Goal: Task Accomplishment & Management: Manage account settings

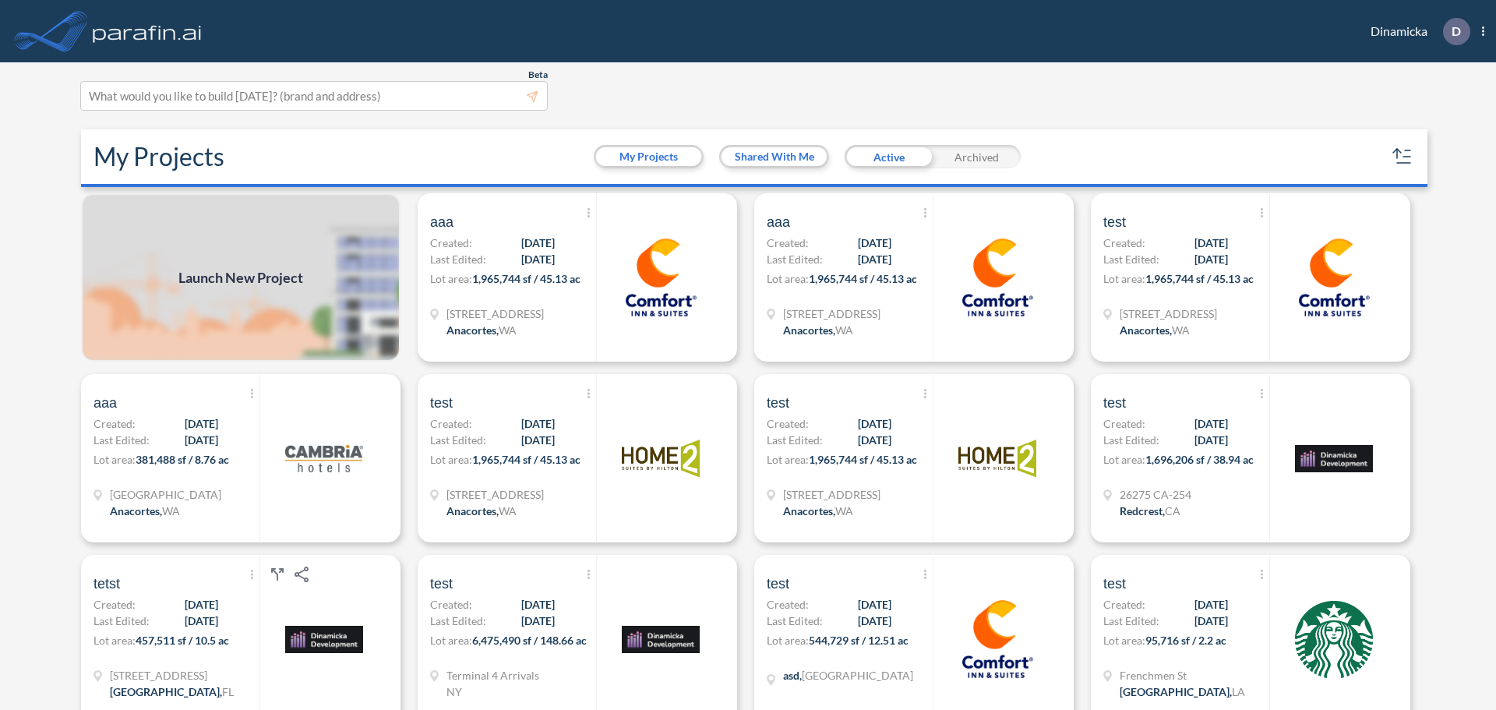
click at [1486, 28] on header "Dinamicka D Show More Created with sketchtool. exit-to-app-button Created with …" at bounding box center [748, 31] width 1496 height 62
click at [1480, 28] on span "D Show More Created with sketchtool. exit-to-app-button Created with Sketch. Lo…" at bounding box center [1455, 31] width 57 height 27
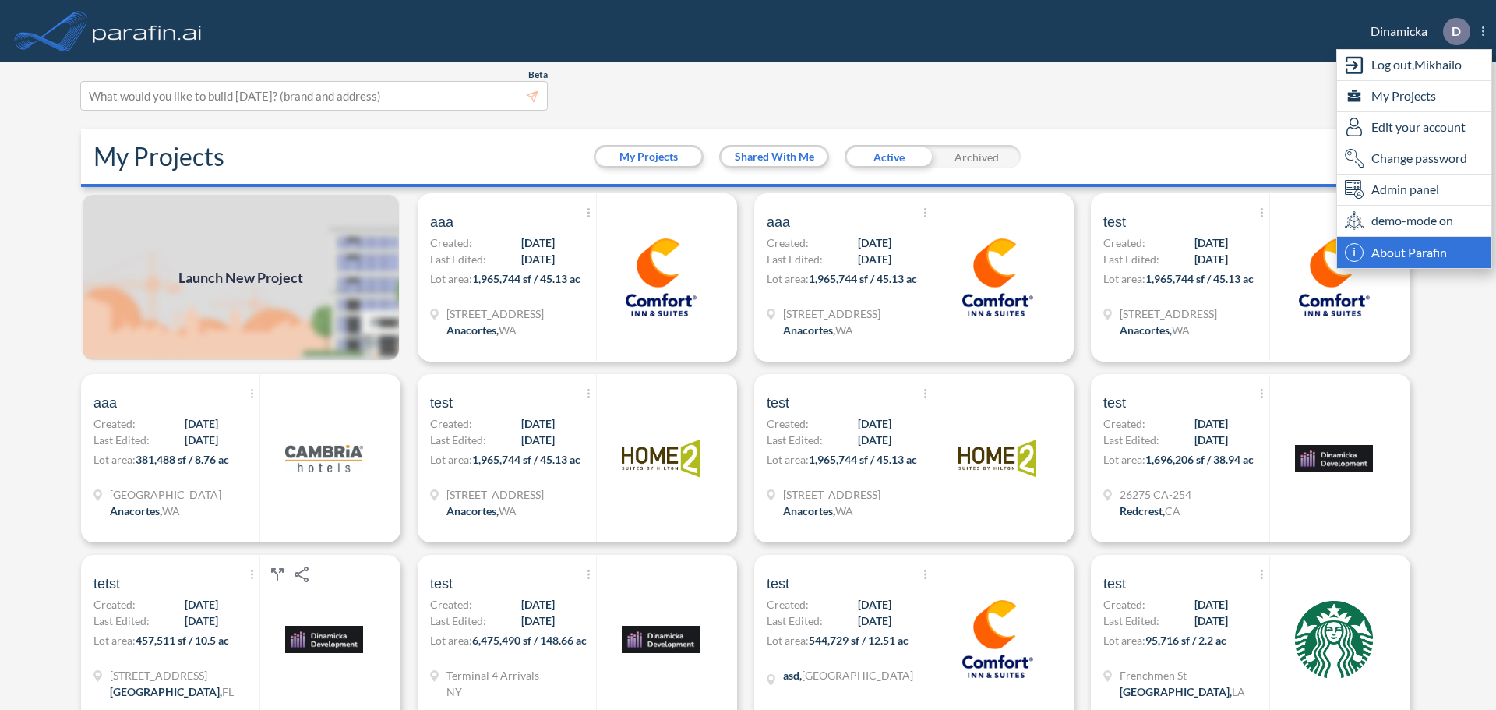
click at [1429, 252] on span "About Parafin" at bounding box center [1409, 252] width 76 height 19
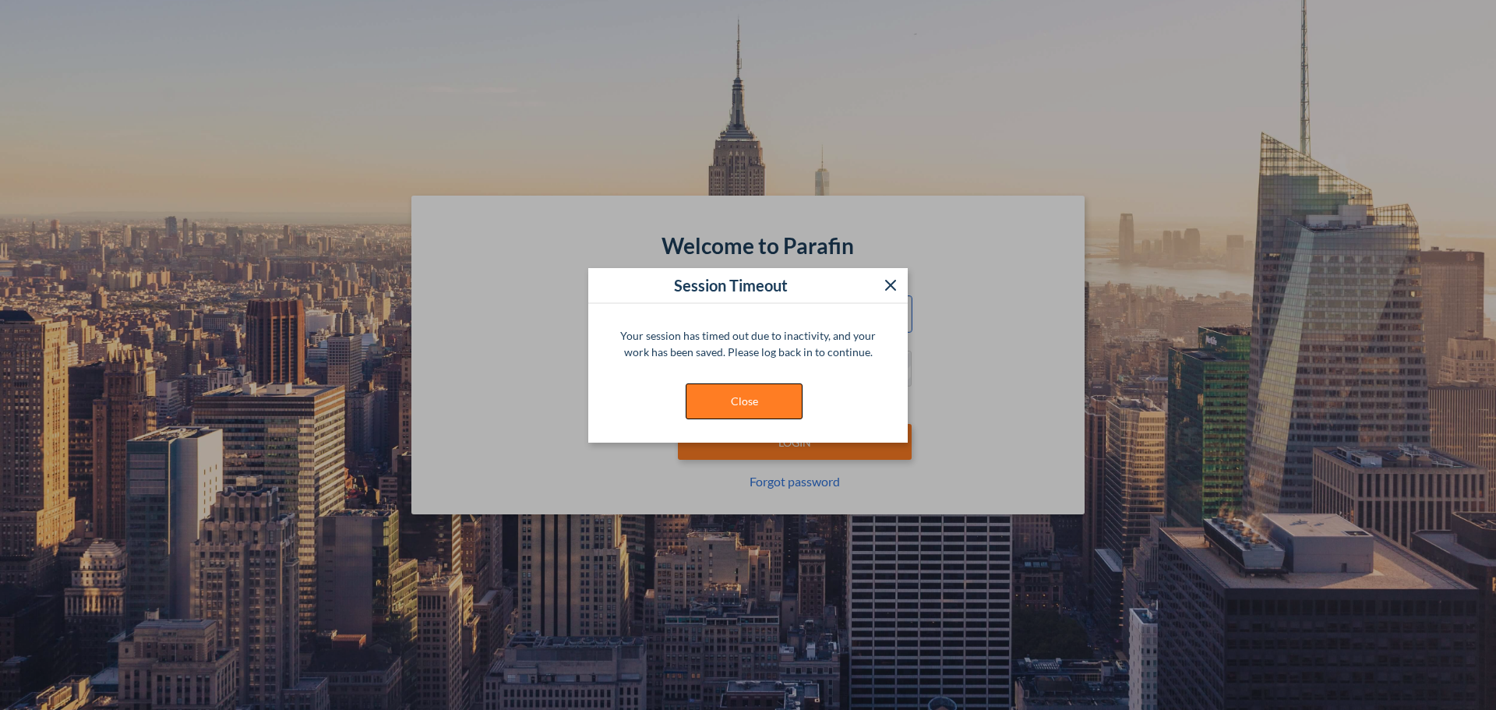
type input "**********"
click at [783, 391] on button "Close" at bounding box center [744, 401] width 117 height 36
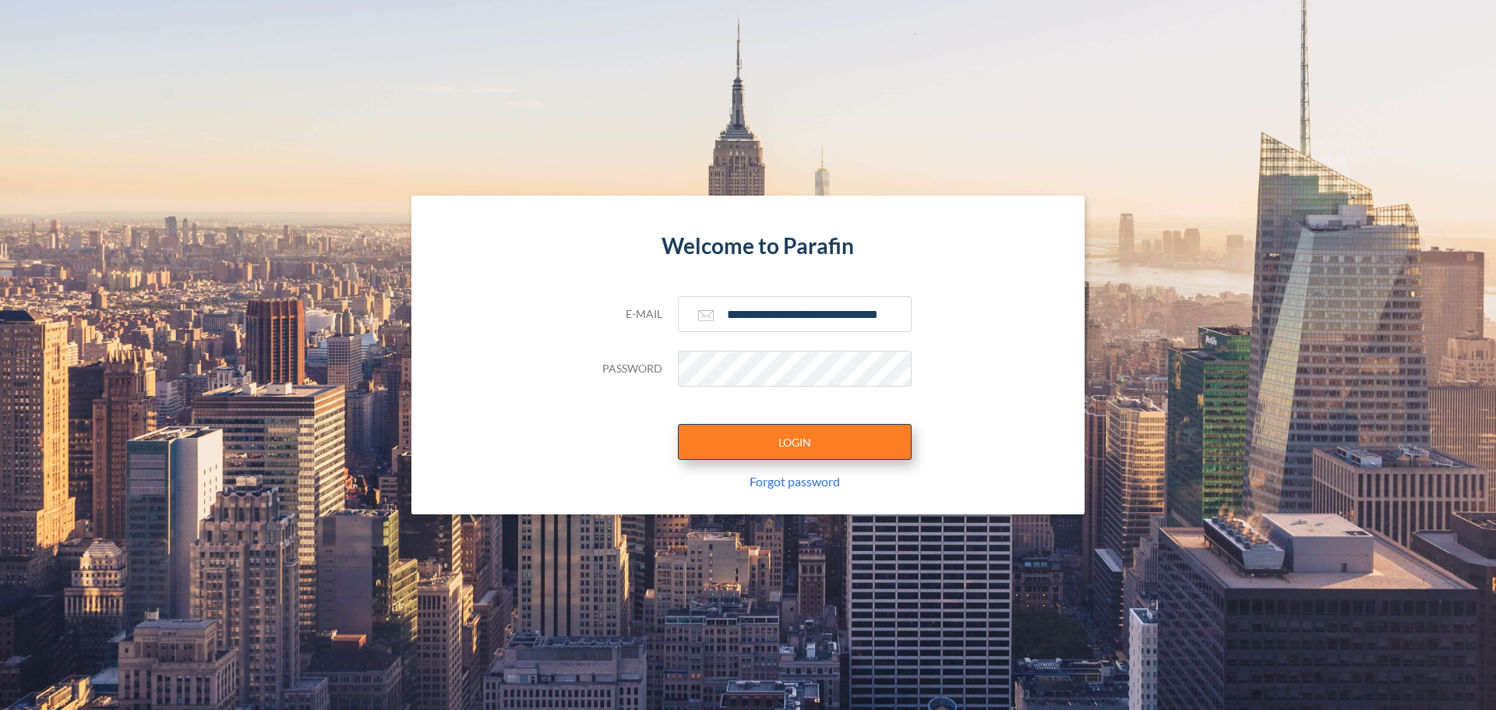
click at [792, 439] on button "LOGIN" at bounding box center [795, 442] width 234 height 36
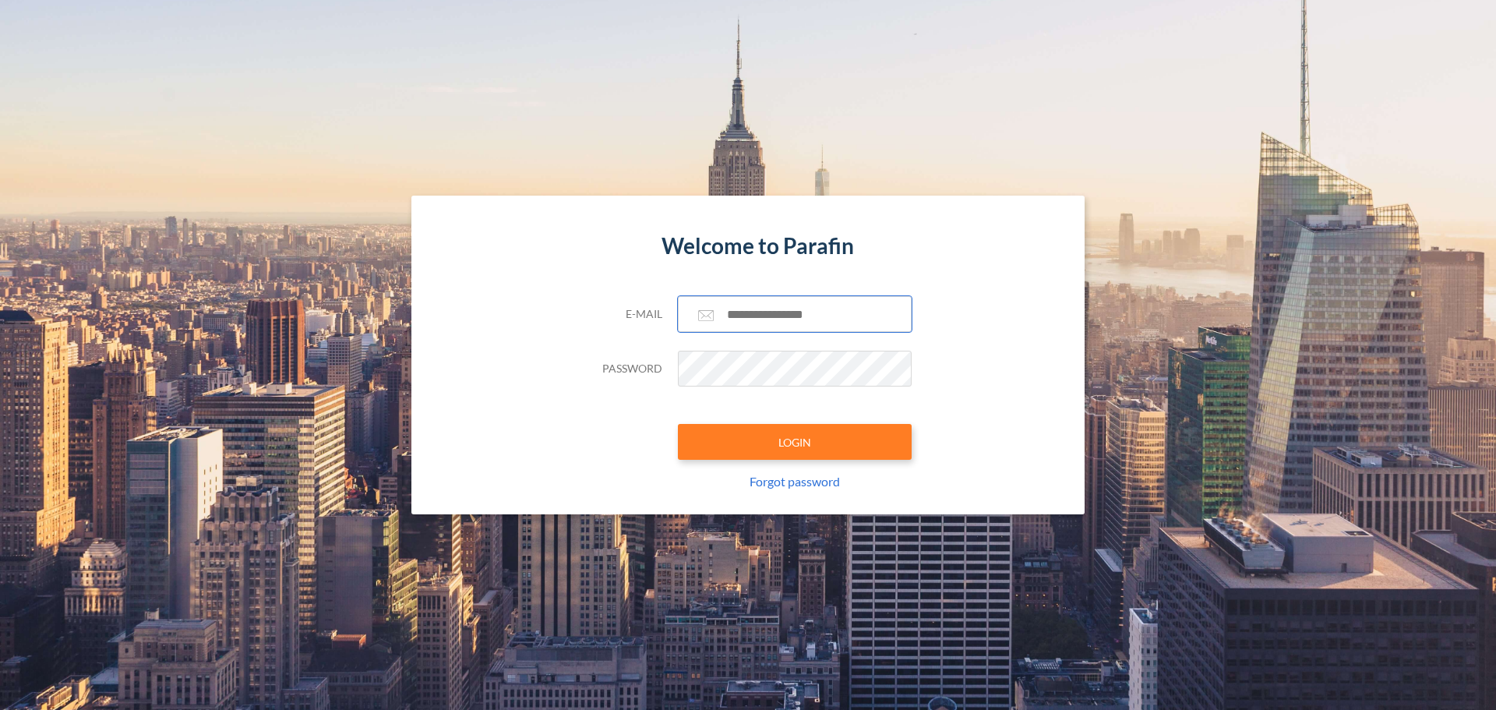
type input "**********"
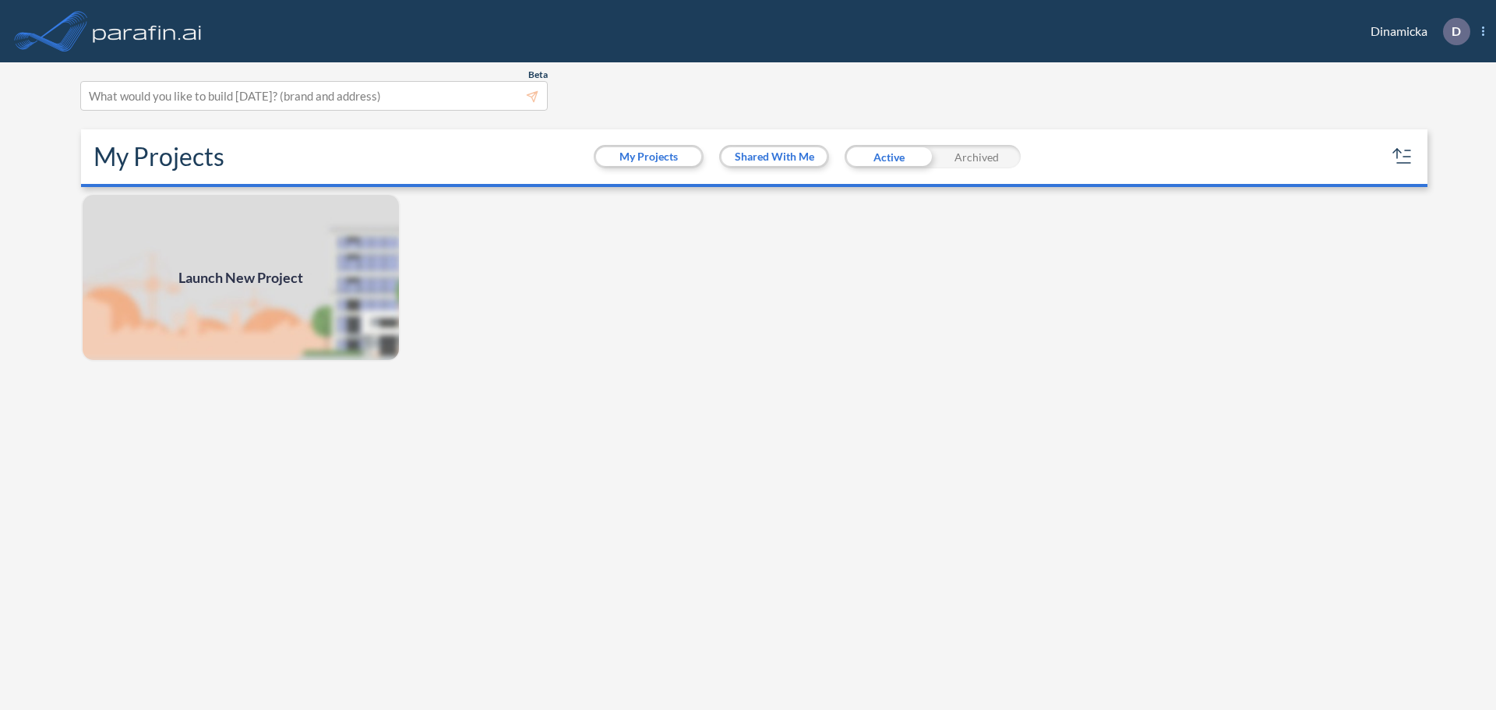
click at [1480, 33] on span "D Show More Created with sketchtool. exit-to-app-button Created with Sketch. Lo…" at bounding box center [1455, 31] width 57 height 27
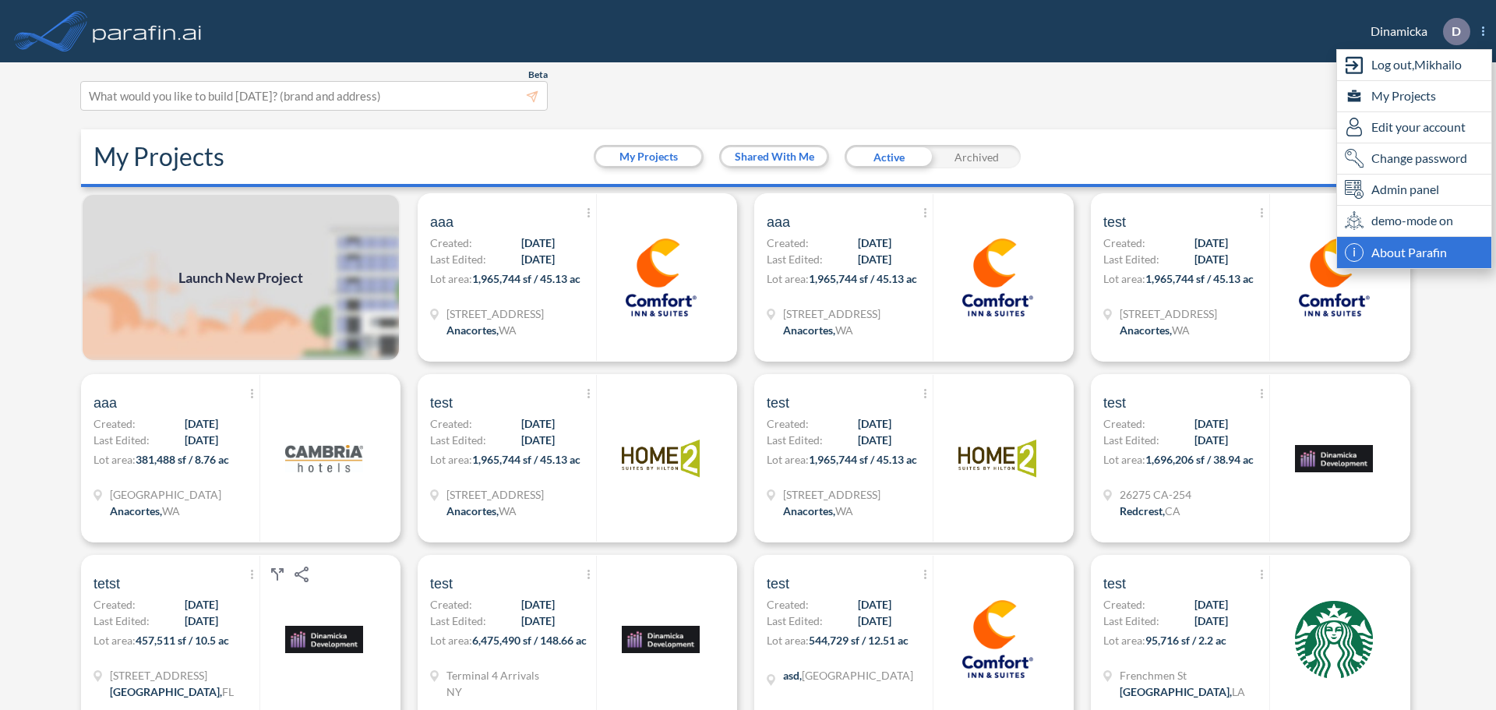
click at [1409, 256] on span "About Parafin" at bounding box center [1409, 252] width 76 height 19
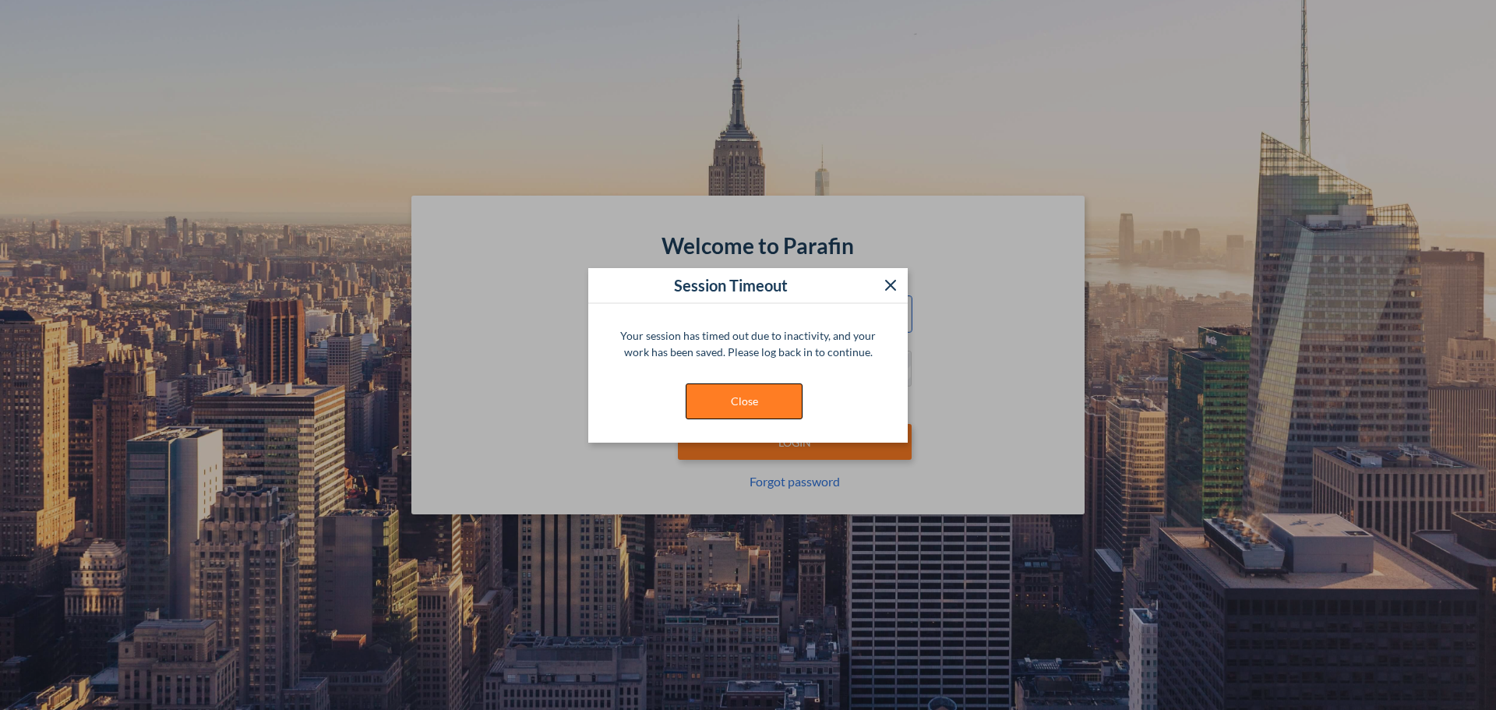
type input "**********"
click at [746, 418] on button "Close" at bounding box center [744, 401] width 117 height 36
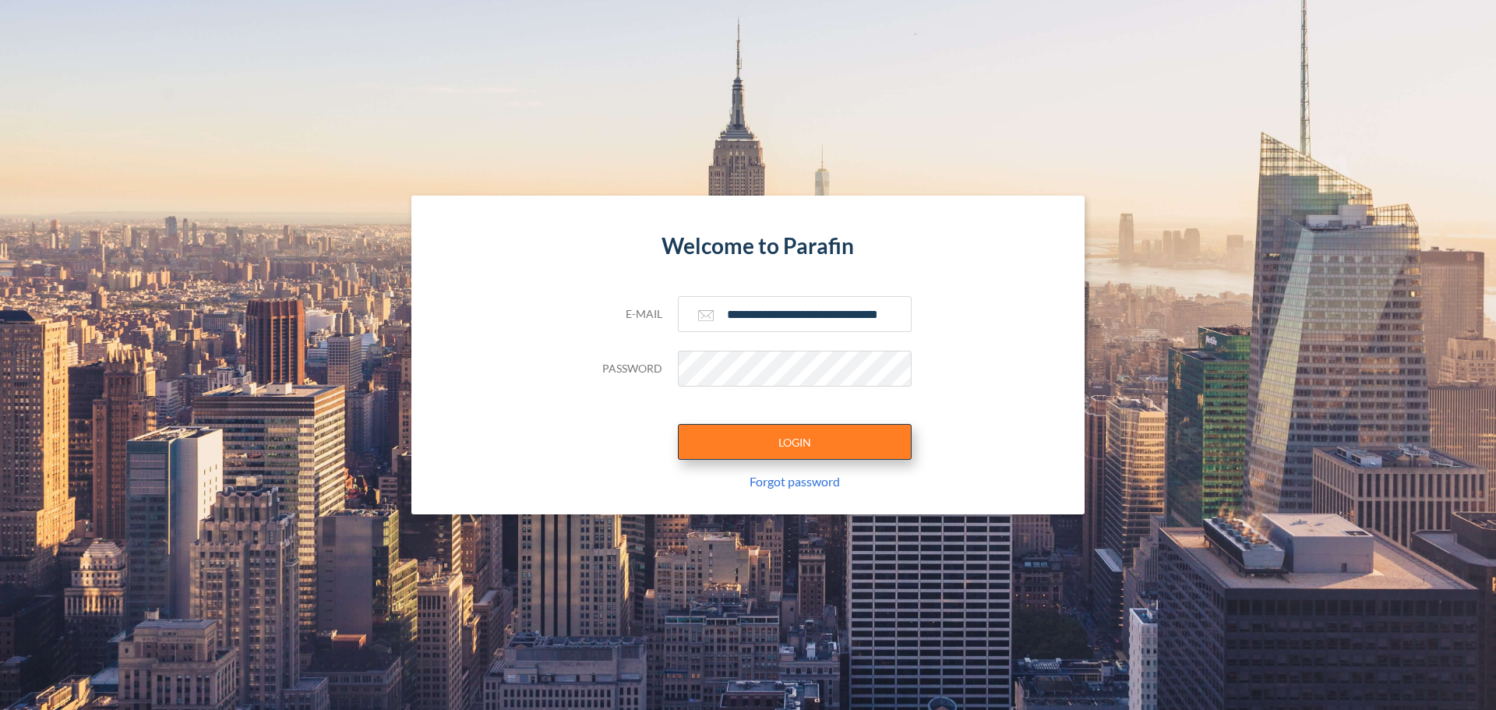
click at [766, 448] on button "LOGIN" at bounding box center [795, 442] width 234 height 36
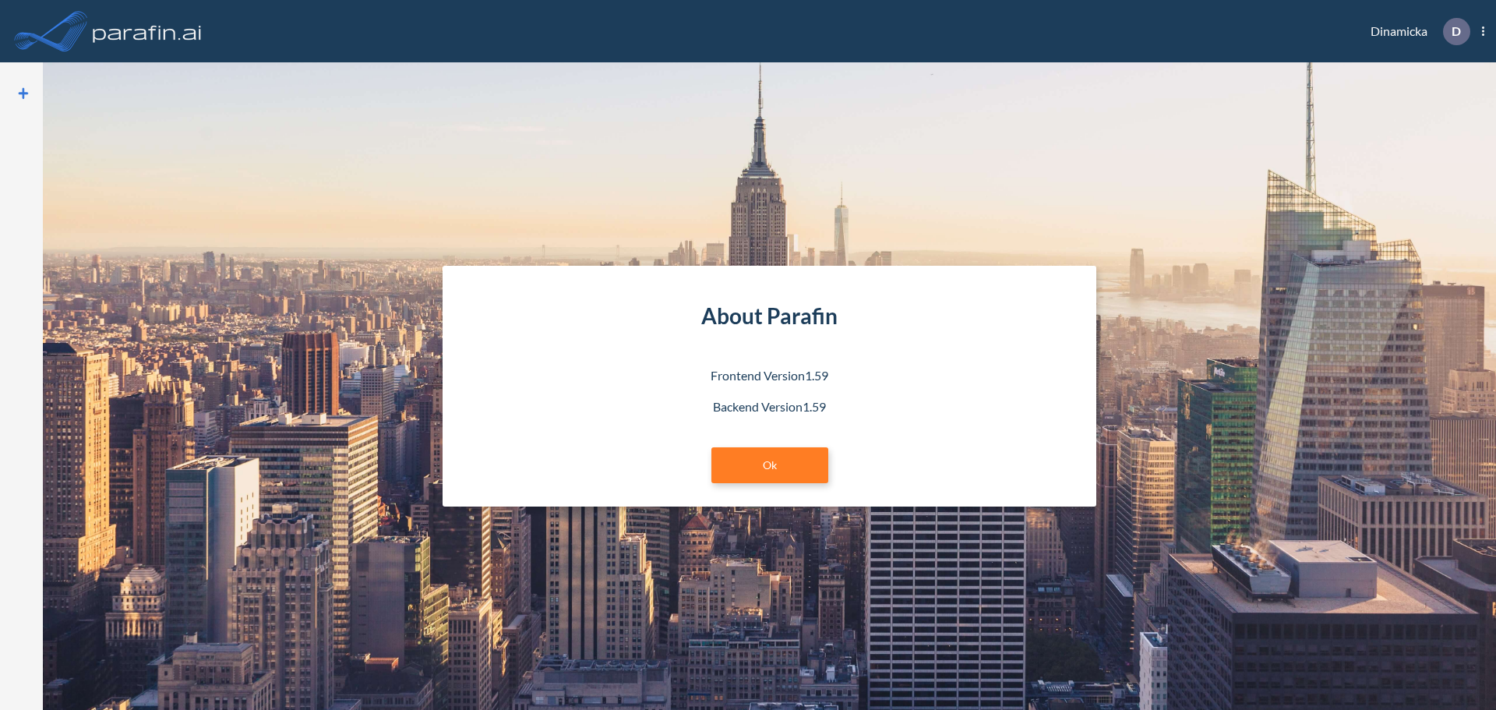
click at [512, 303] on div "About Parafin Frontend Version 1.59 Backend Version 1.59 Ok" at bounding box center [770, 387] width 654 height 242
click at [776, 461] on link "Ok" at bounding box center [769, 465] width 117 height 36
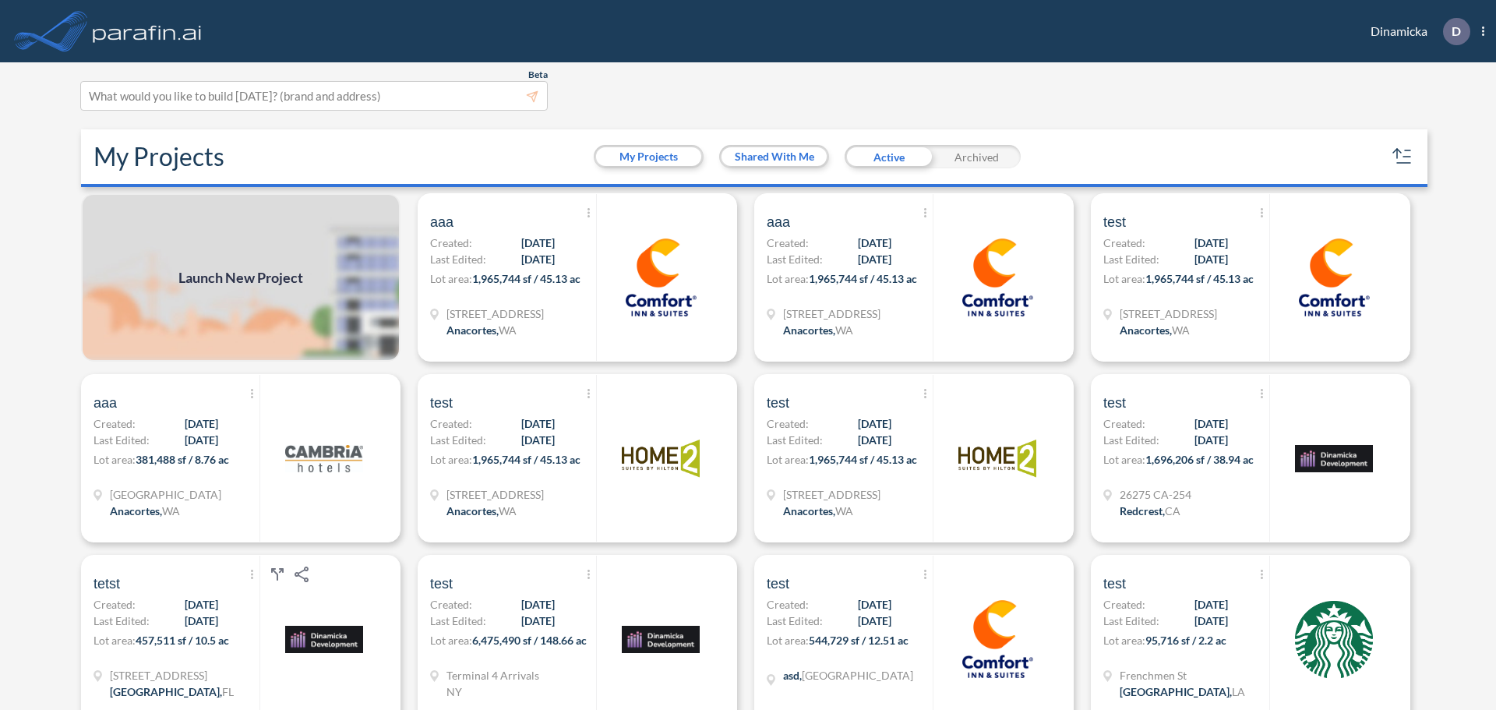
click at [859, 51] on header "Dinamicka D Show More Created with sketchtool. exit-to-app-button Created with …" at bounding box center [748, 31] width 1496 height 62
click at [534, 73] on span "Beta" at bounding box center [537, 75] width 19 height 12
click at [601, 37] on header "Dinamicka D Show More Created with sketchtool. exit-to-app-button Created with …" at bounding box center [748, 31] width 1496 height 62
